Goal: Information Seeking & Learning: Learn about a topic

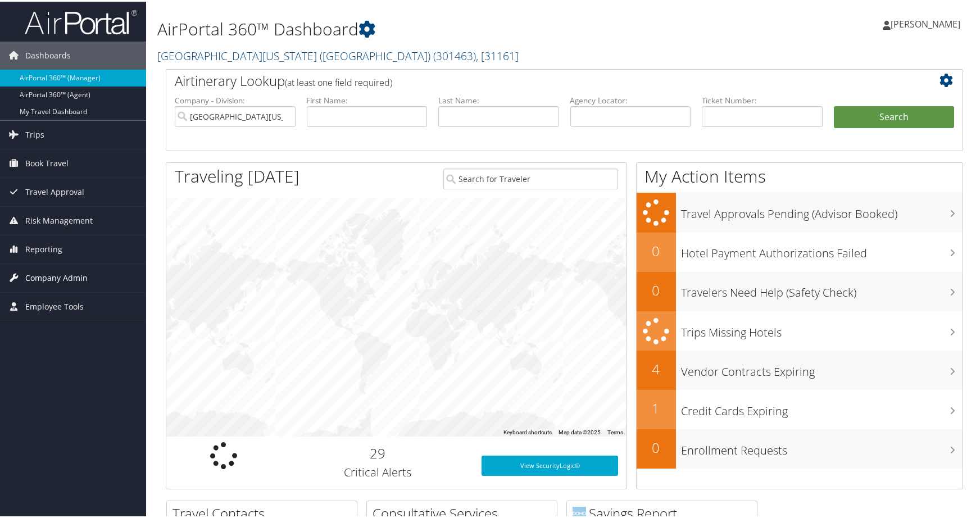
click at [80, 272] on span "Company Admin" at bounding box center [56, 276] width 62 height 28
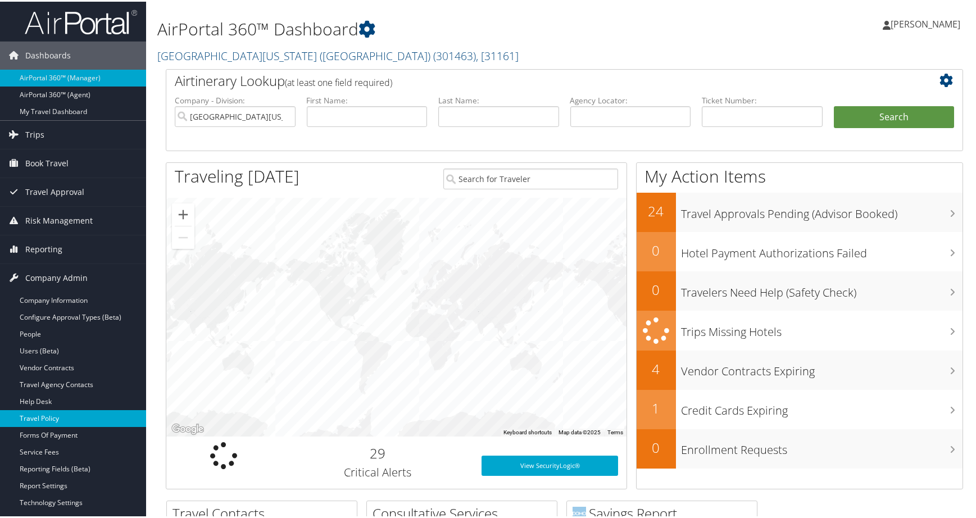
click at [69, 422] on link "Travel Policy" at bounding box center [73, 416] width 146 height 17
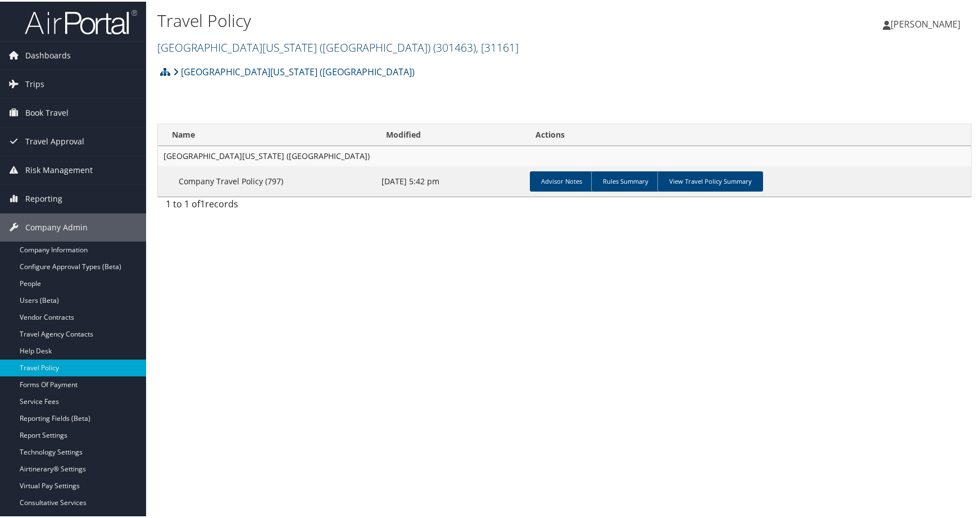
click at [518, 53] on span ", [ 31161 ]" at bounding box center [497, 45] width 43 height 15
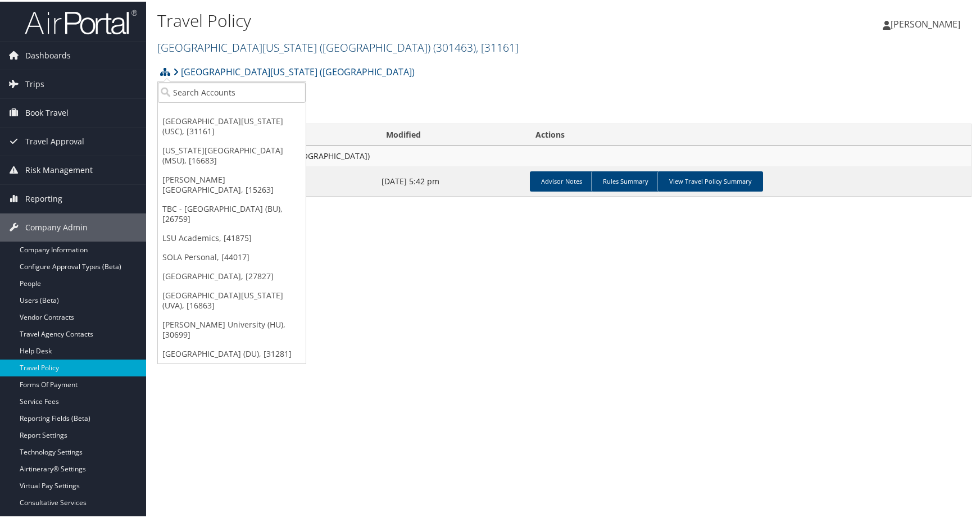
scroll to position [15, 0]
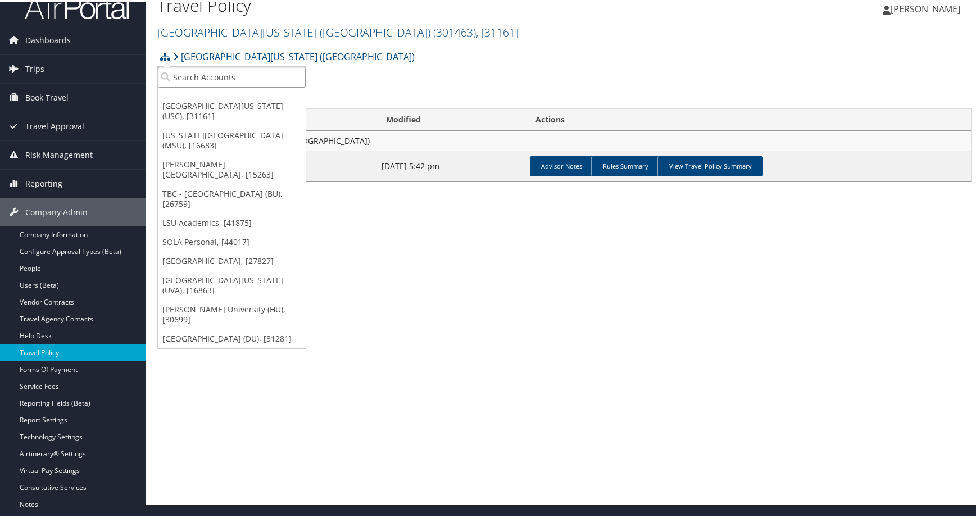
click at [230, 85] on input "search" at bounding box center [232, 75] width 148 height 21
type input "bridgewater"
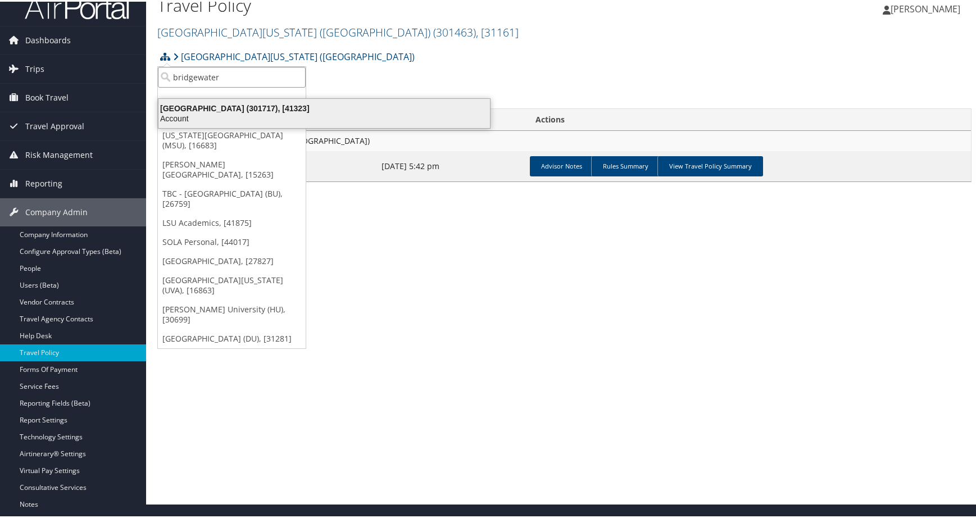
click at [240, 112] on div "Bridgewater State University (301717), [41323]" at bounding box center [324, 107] width 345 height 10
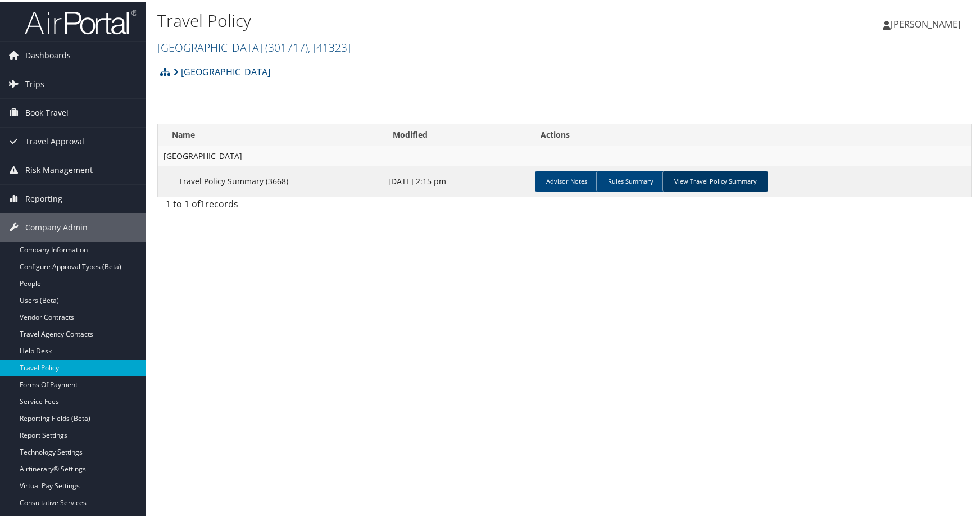
click at [768, 190] on link "View Travel Policy Summary" at bounding box center [715, 180] width 106 height 20
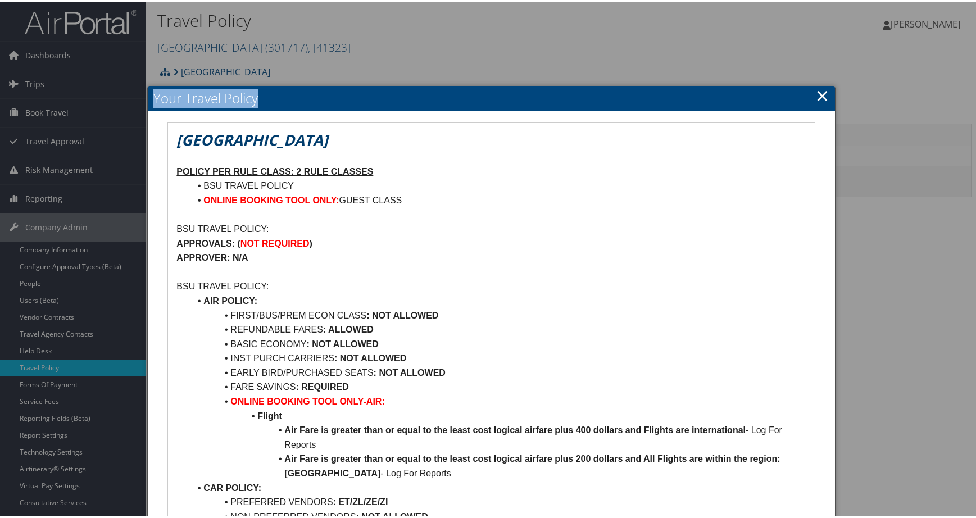
drag, startPoint x: 718, startPoint y: 107, endPoint x: 717, endPoint y: 70, distance: 36.5
click at [717, 70] on body "Menu Dashboards ► AirPortal 360™ (Manager) AirPortal 360™ (Agent) My Travel Das…" at bounding box center [491, 259] width 982 height 518
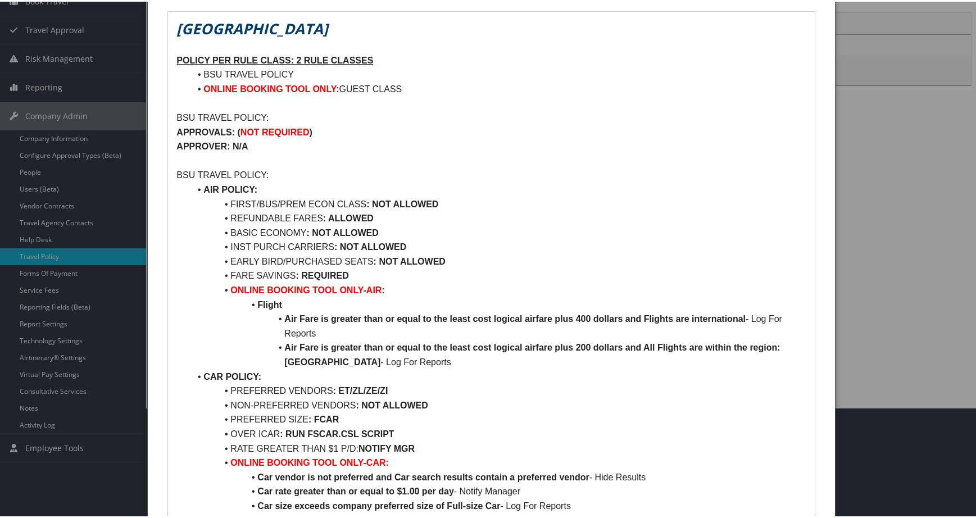
scroll to position [112, 0]
drag, startPoint x: 487, startPoint y: 340, endPoint x: 263, endPoint y: 341, distance: 224.1
click at [263, 238] on li "BASIC ECONOMY : NOT ALLOWED" at bounding box center [498, 230] width 616 height 15
click at [274, 238] on li "BASIC ECONOMY : NOT ALLOWED" at bounding box center [498, 230] width 616 height 15
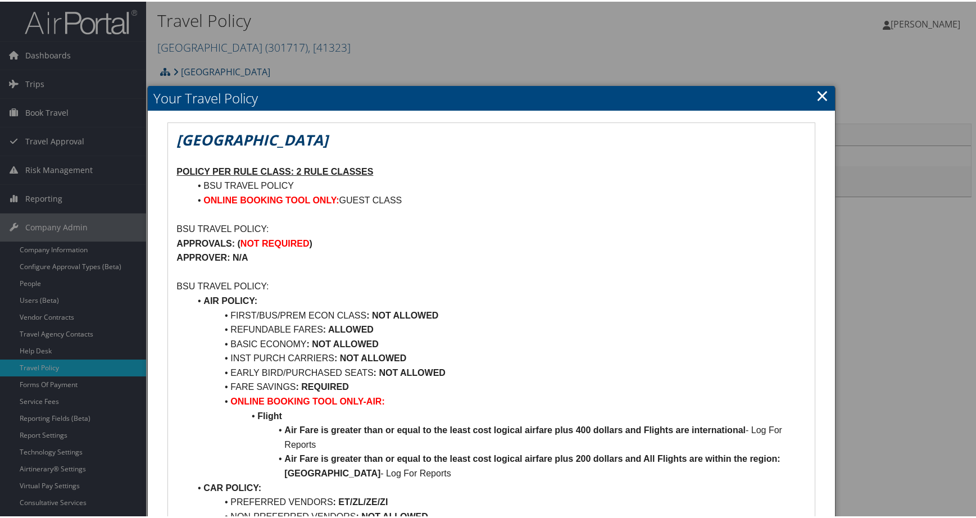
click at [815, 103] on link "×" at bounding box center [821, 94] width 13 height 22
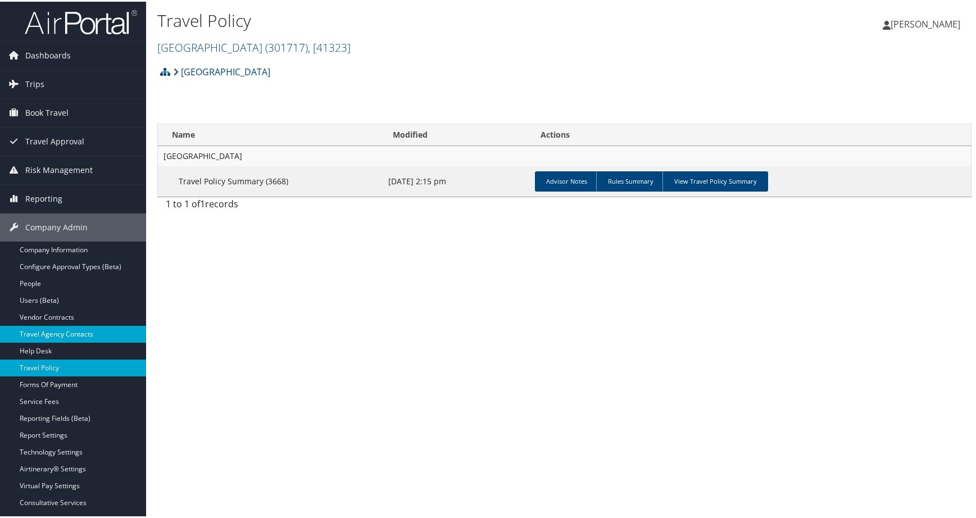
click at [85, 331] on link "Travel Agency Contacts" at bounding box center [73, 332] width 146 height 17
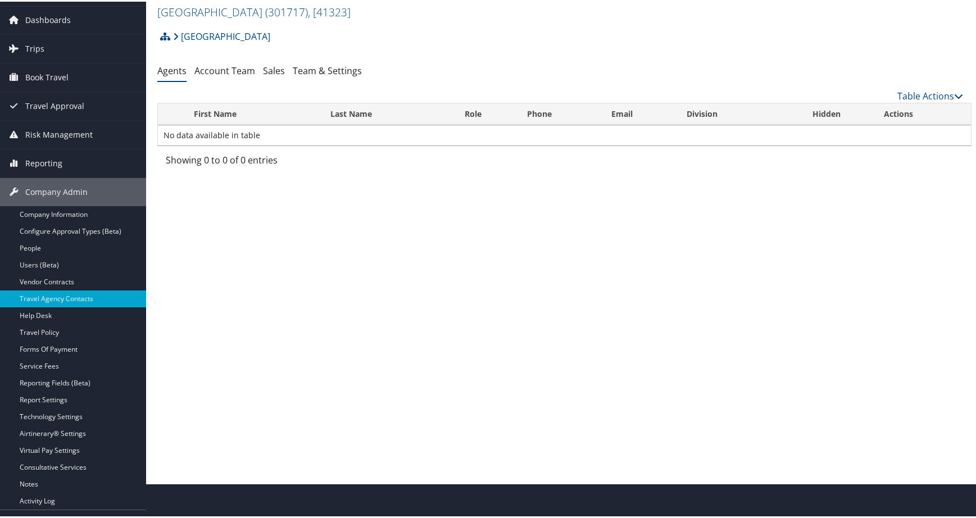
scroll to position [54, 0]
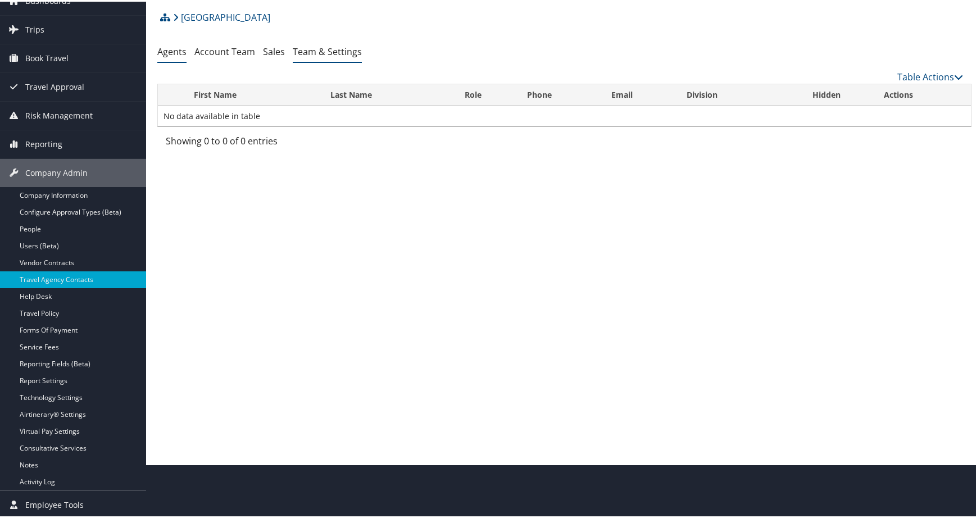
click at [362, 56] on link "Team & Settings" at bounding box center [327, 50] width 69 height 12
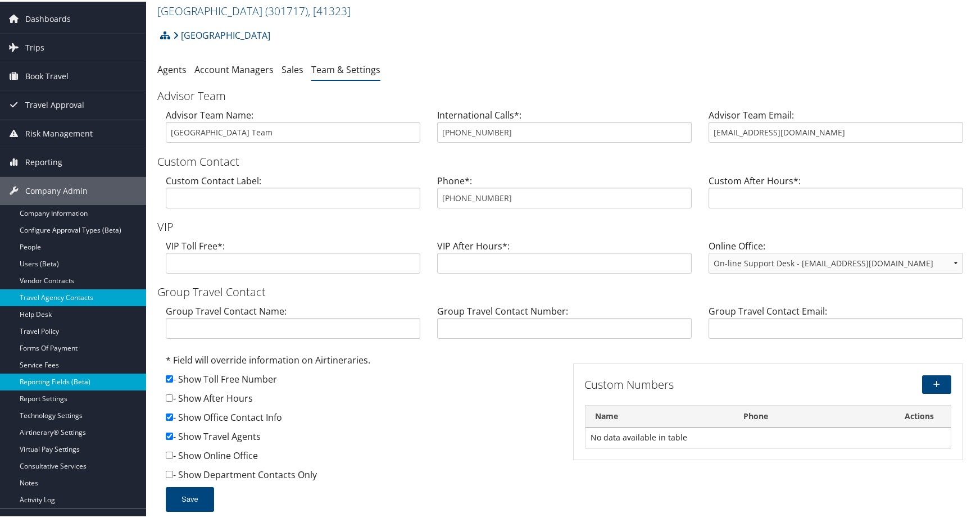
scroll to position [56, 0]
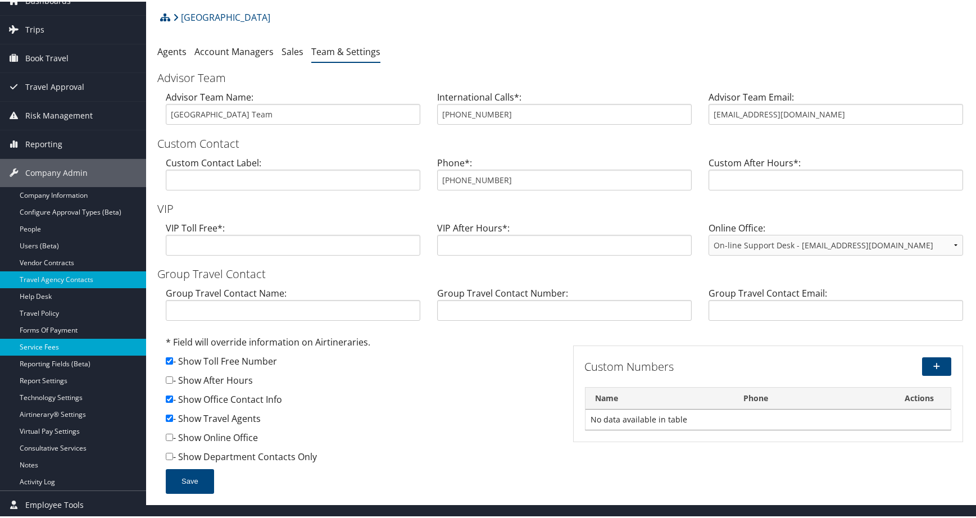
click at [53, 338] on link "Service Fees" at bounding box center [73, 345] width 146 height 17
